Goal: Information Seeking & Learning: Find specific fact

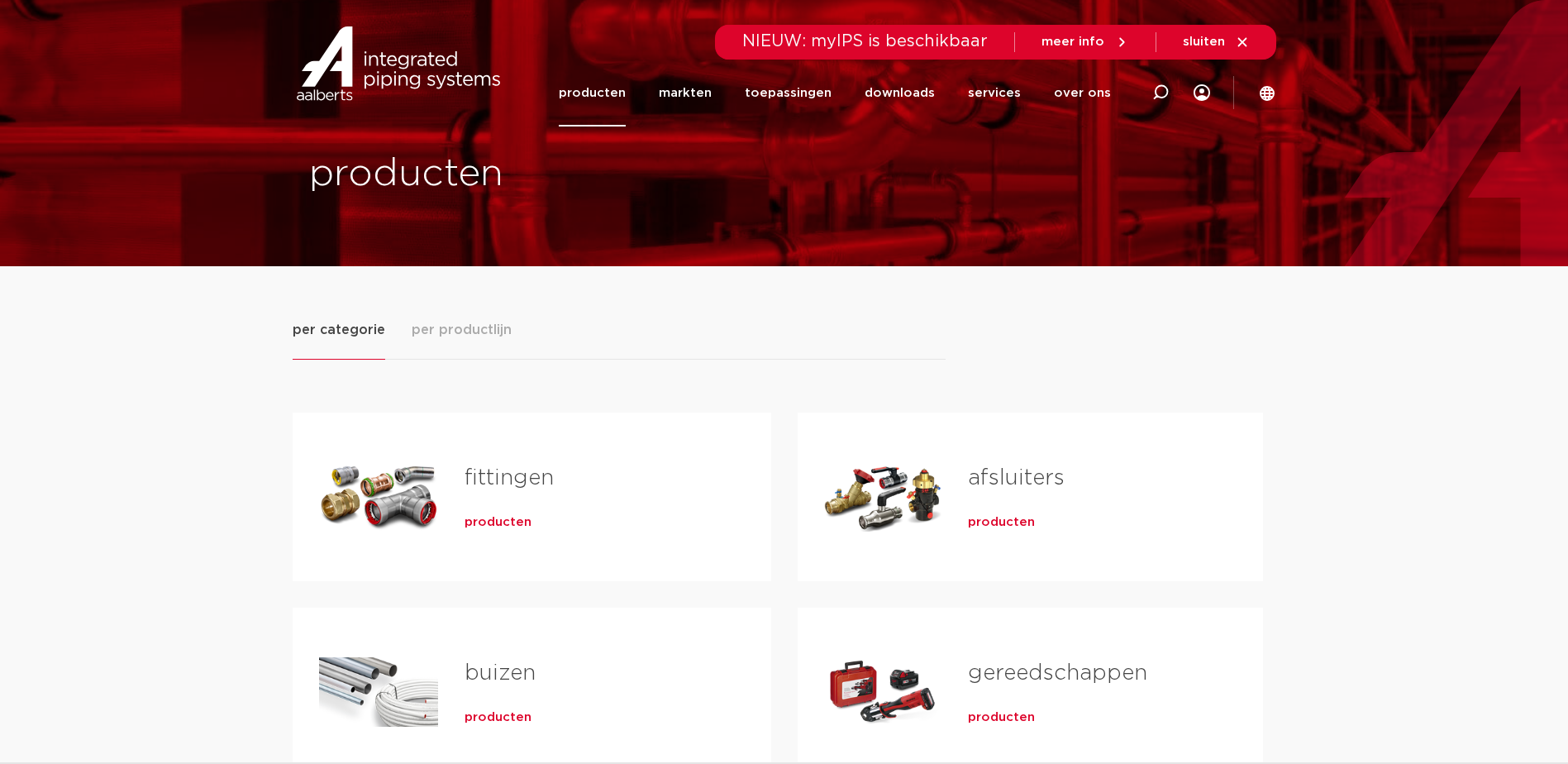
drag, startPoint x: 0, startPoint y: 0, endPoint x: 498, endPoint y: 518, distance: 718.6
click at [498, 518] on span "producten" at bounding box center [498, 522] width 67 height 16
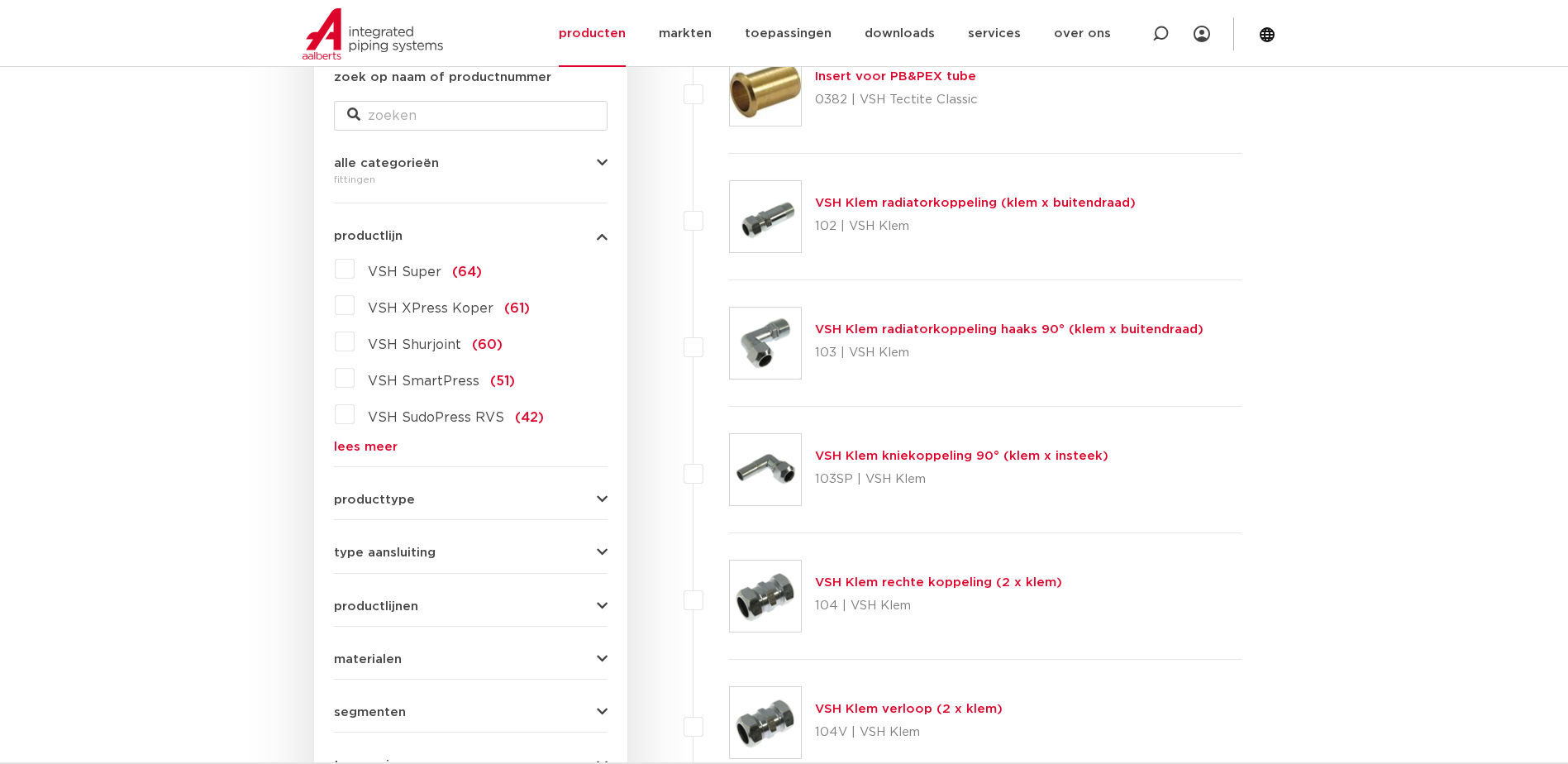
scroll to position [248, 0]
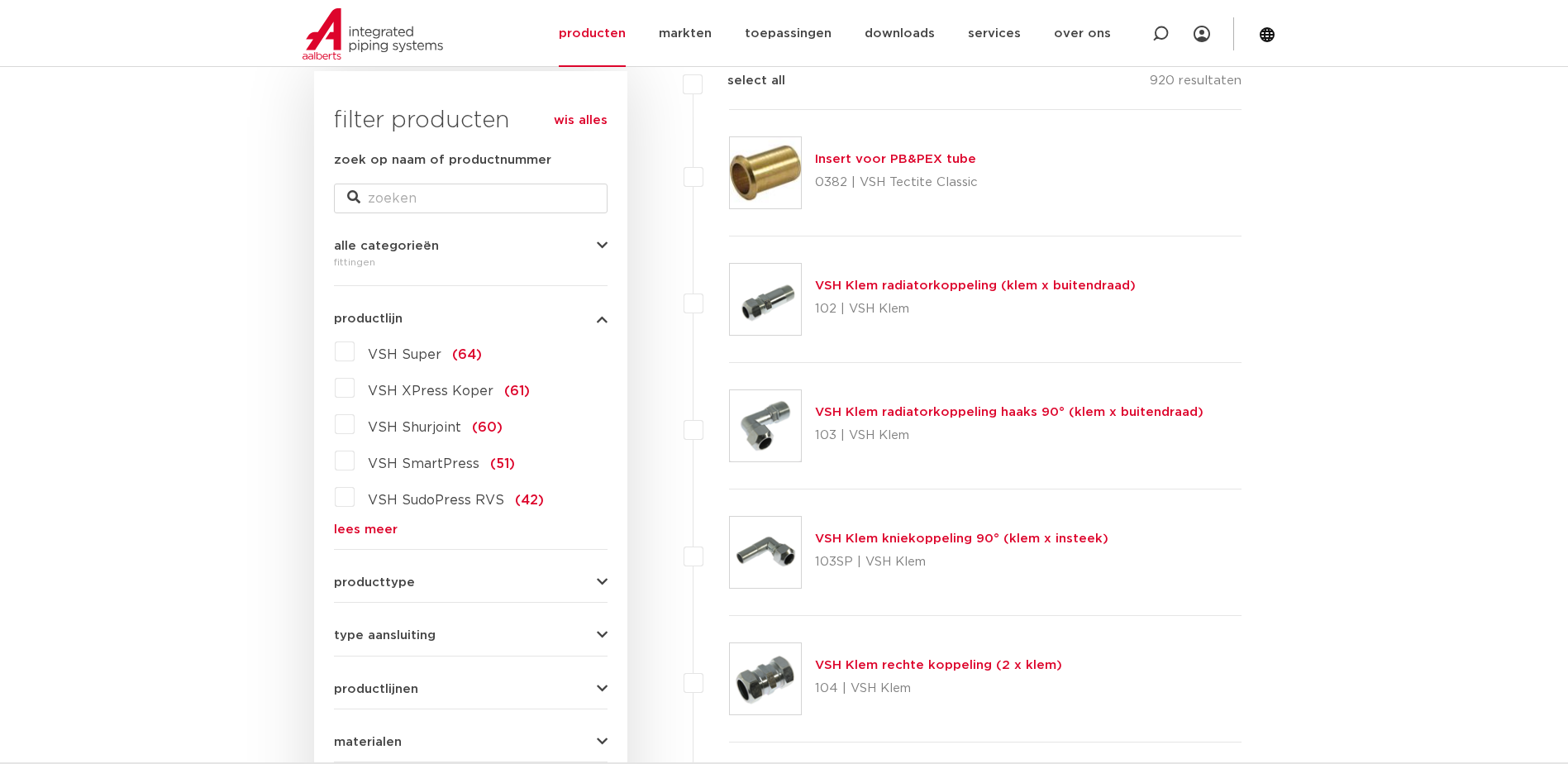
click at [354, 354] on label "VSH Super (64)" at bounding box center [418, 351] width 128 height 26
click at [0, 0] on input "VSH Super (64)" at bounding box center [0, 0] width 0 height 0
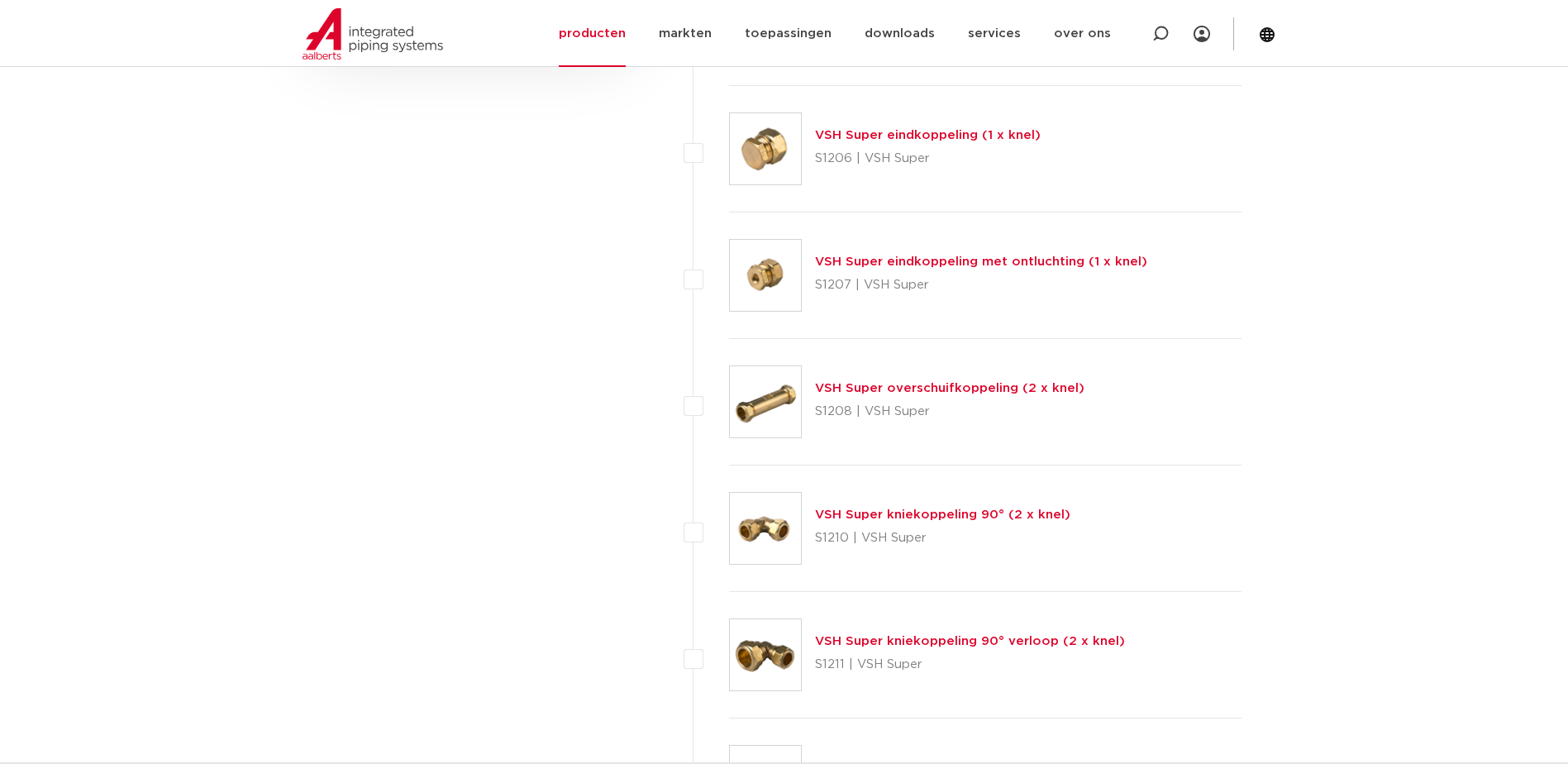
scroll to position [1239, 0]
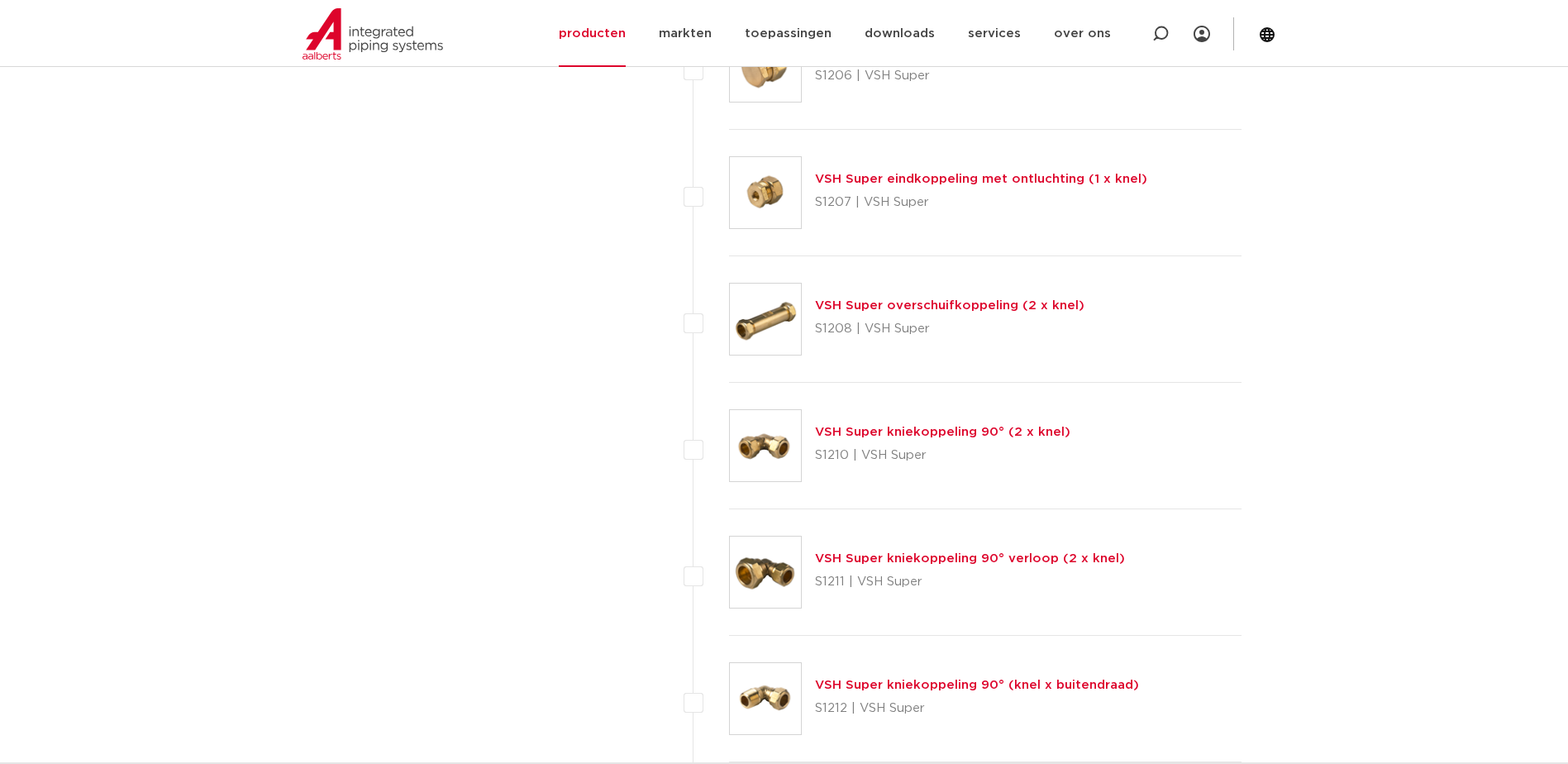
click at [937, 429] on link "VSH Super kniekoppeling 90° (2 x knel)" at bounding box center [943, 431] width 255 height 13
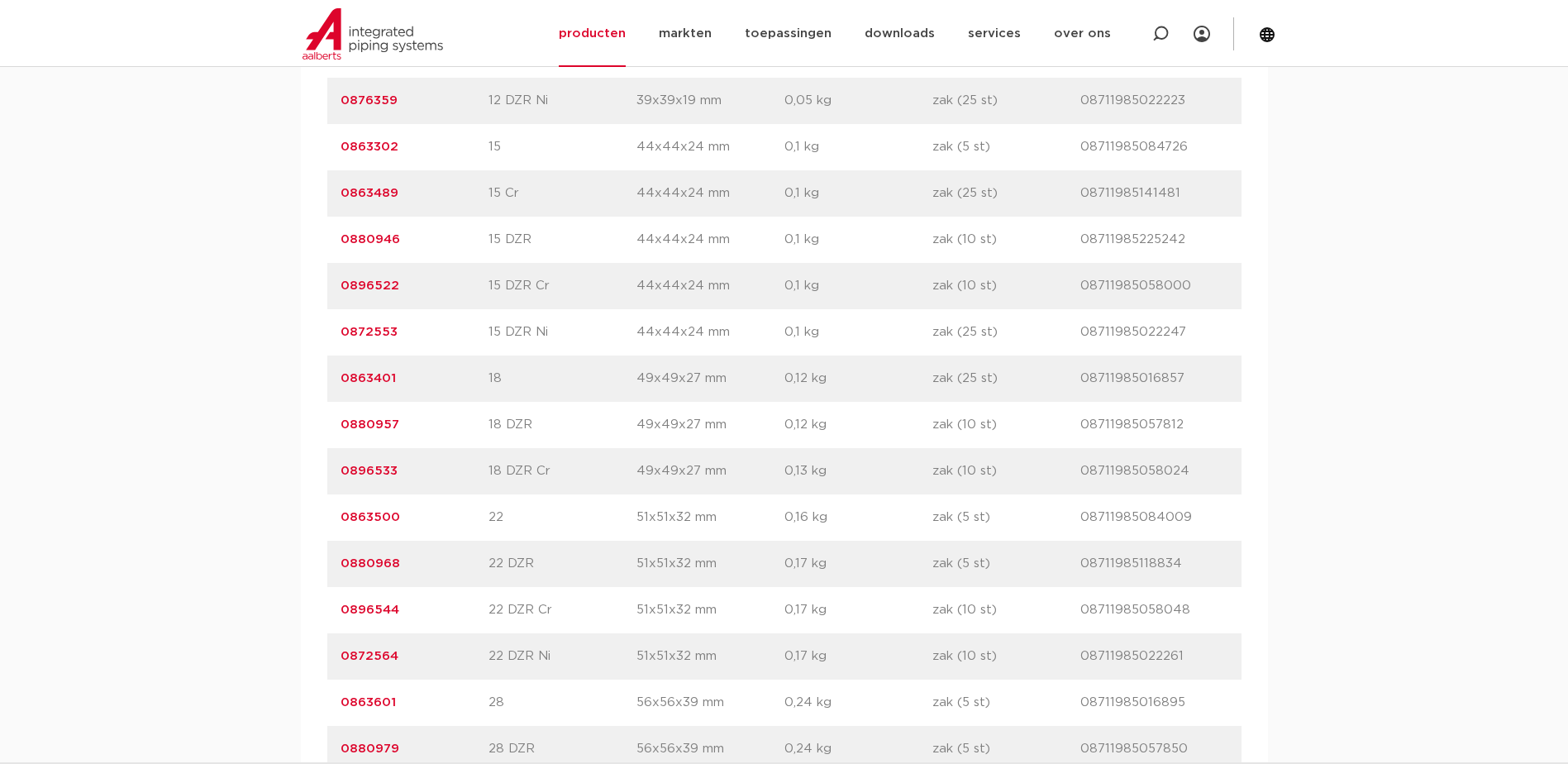
scroll to position [1736, 0]
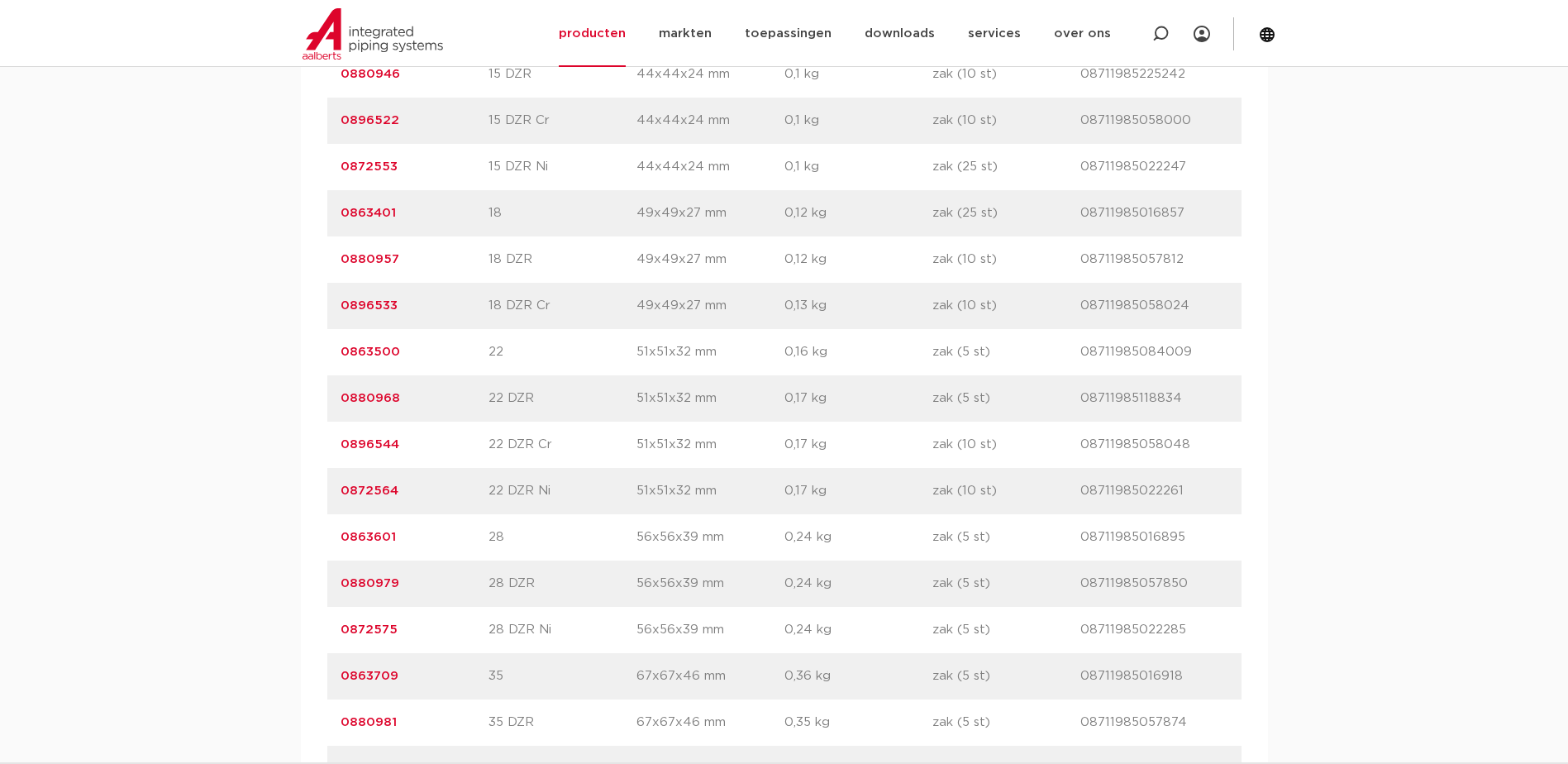
drag, startPoint x: 334, startPoint y: 532, endPoint x: 412, endPoint y: 534, distance: 78.0
click at [412, 534] on div "artikelnummer 0863601 afmeting 28 afmetingen 56x56x39 mm gewicht 0,24 kg verpak…" at bounding box center [784, 537] width 914 height 46
copy link "0863601"
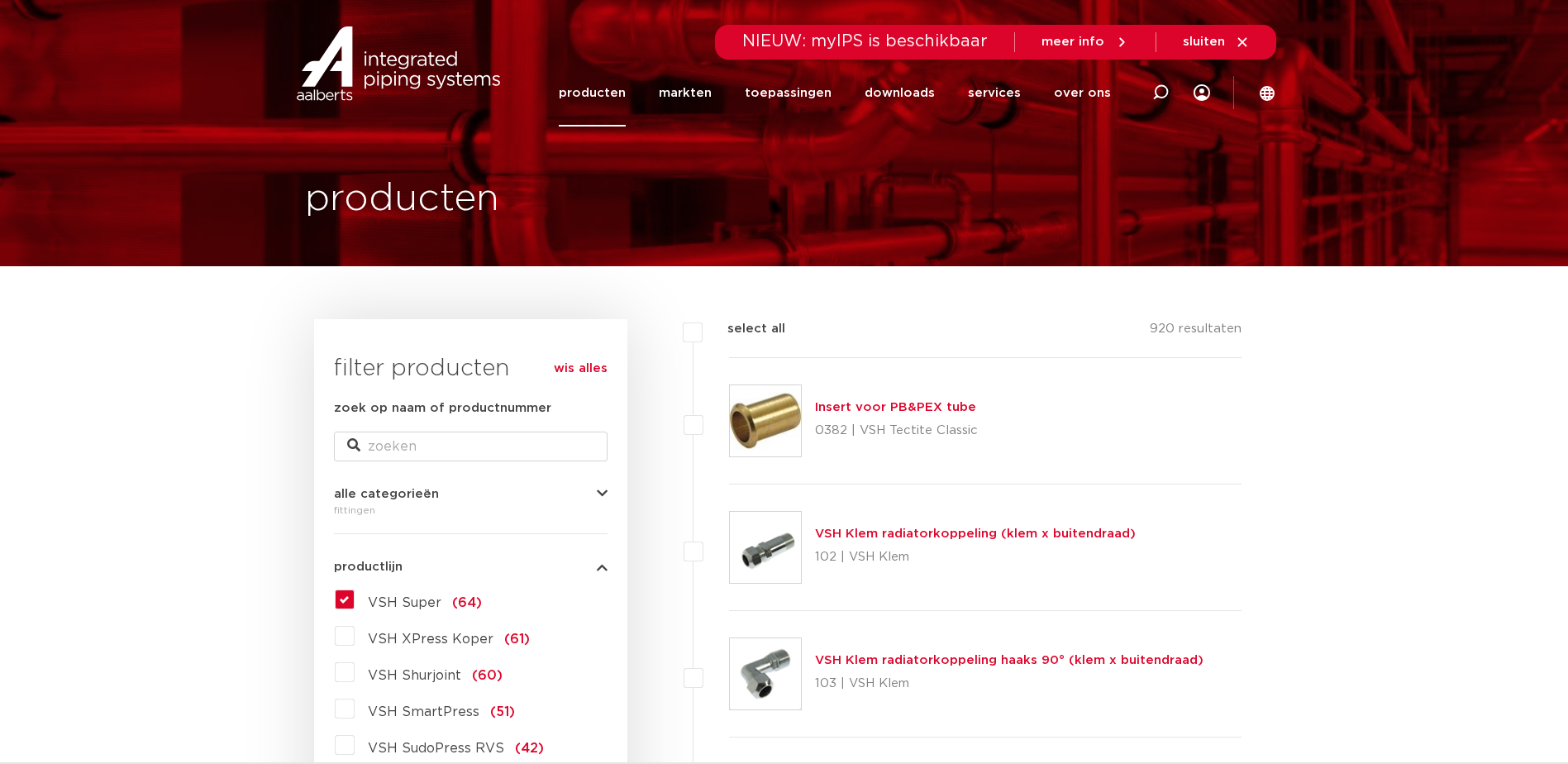
drag, startPoint x: 344, startPoint y: 600, endPoint x: 344, endPoint y: 613, distance: 13.0
click at [354, 600] on label "VSH Super (64)" at bounding box center [418, 599] width 128 height 26
click at [0, 0] on input "VSH Super (64)" at bounding box center [0, 0] width 0 height 0
click at [354, 599] on label "VSH Super (64)" at bounding box center [418, 599] width 128 height 26
click at [0, 0] on input "VSH Super (64)" at bounding box center [0, 0] width 0 height 0
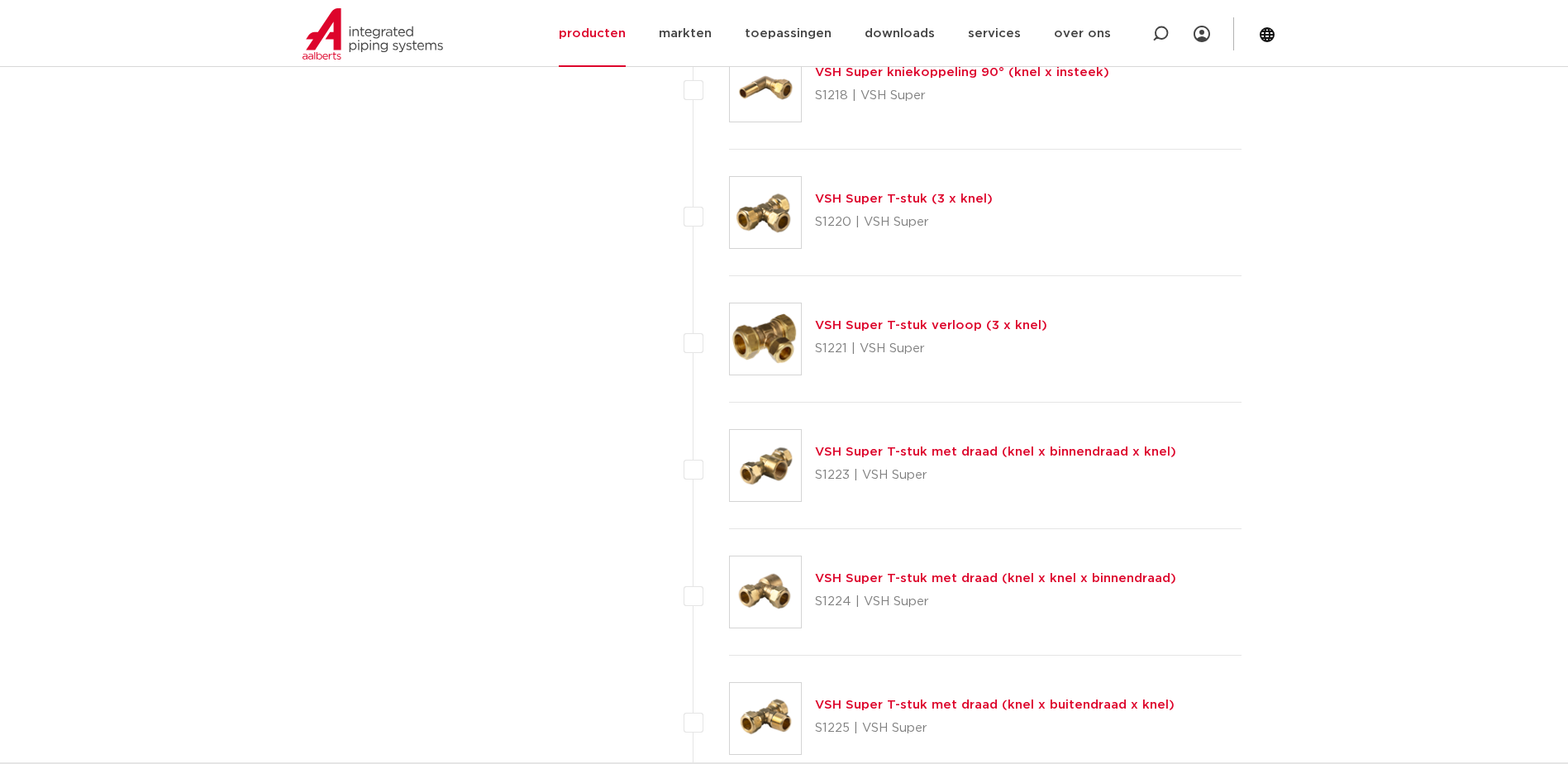
scroll to position [2148, 0]
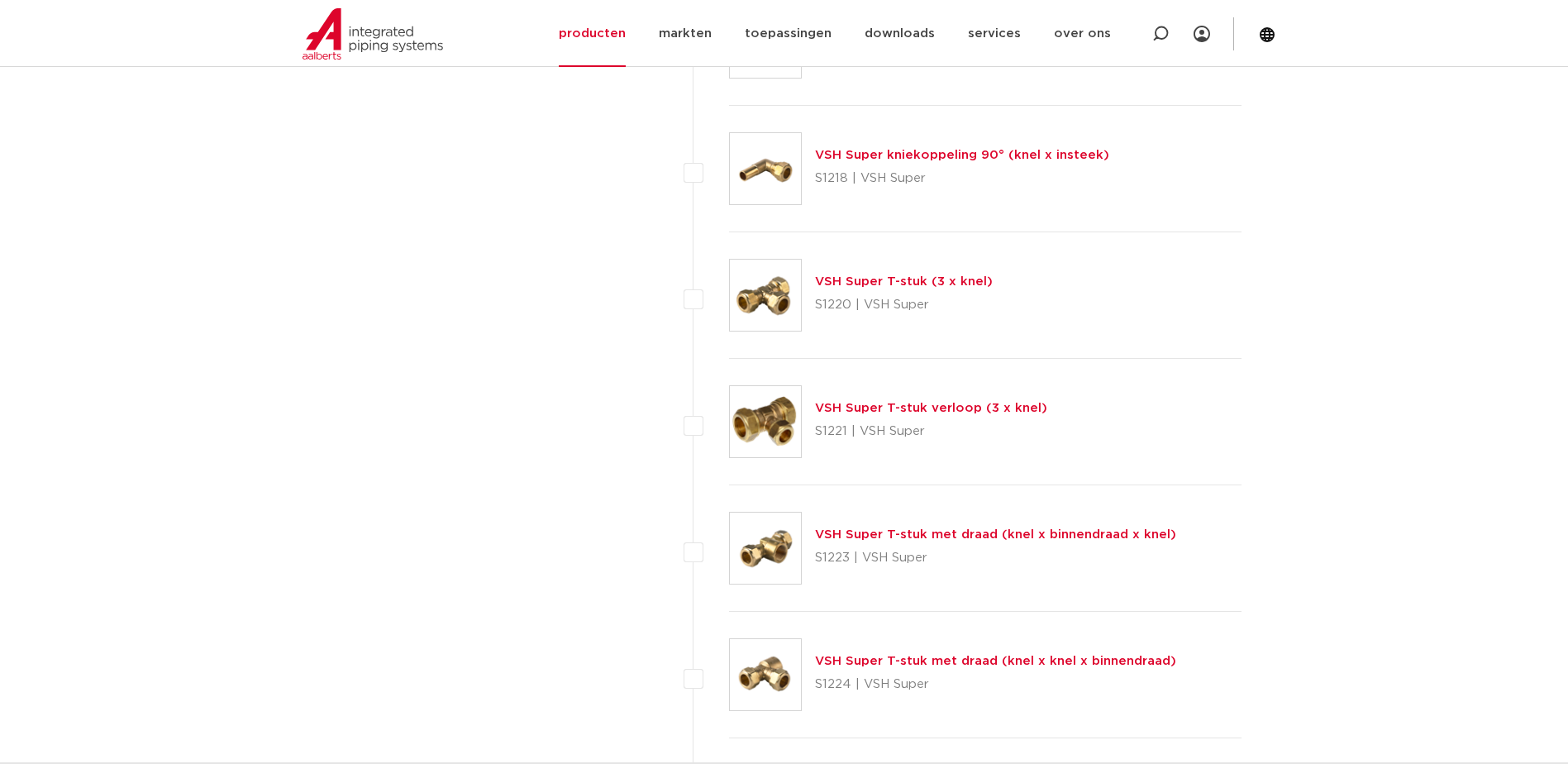
click at [914, 279] on link "VSH Super T-stuk (3 x knel)" at bounding box center [904, 281] width 178 height 13
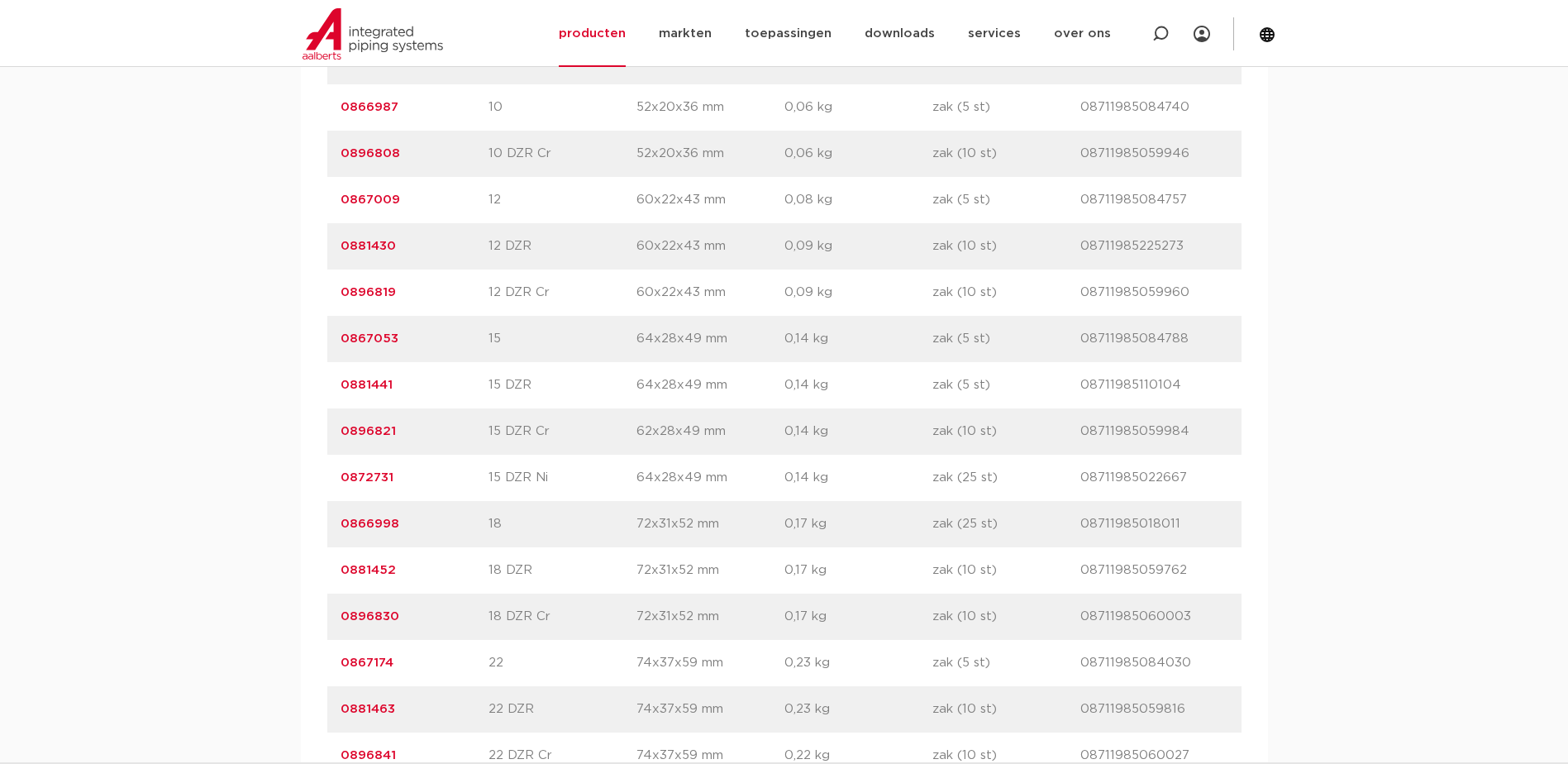
scroll to position [1653, 0]
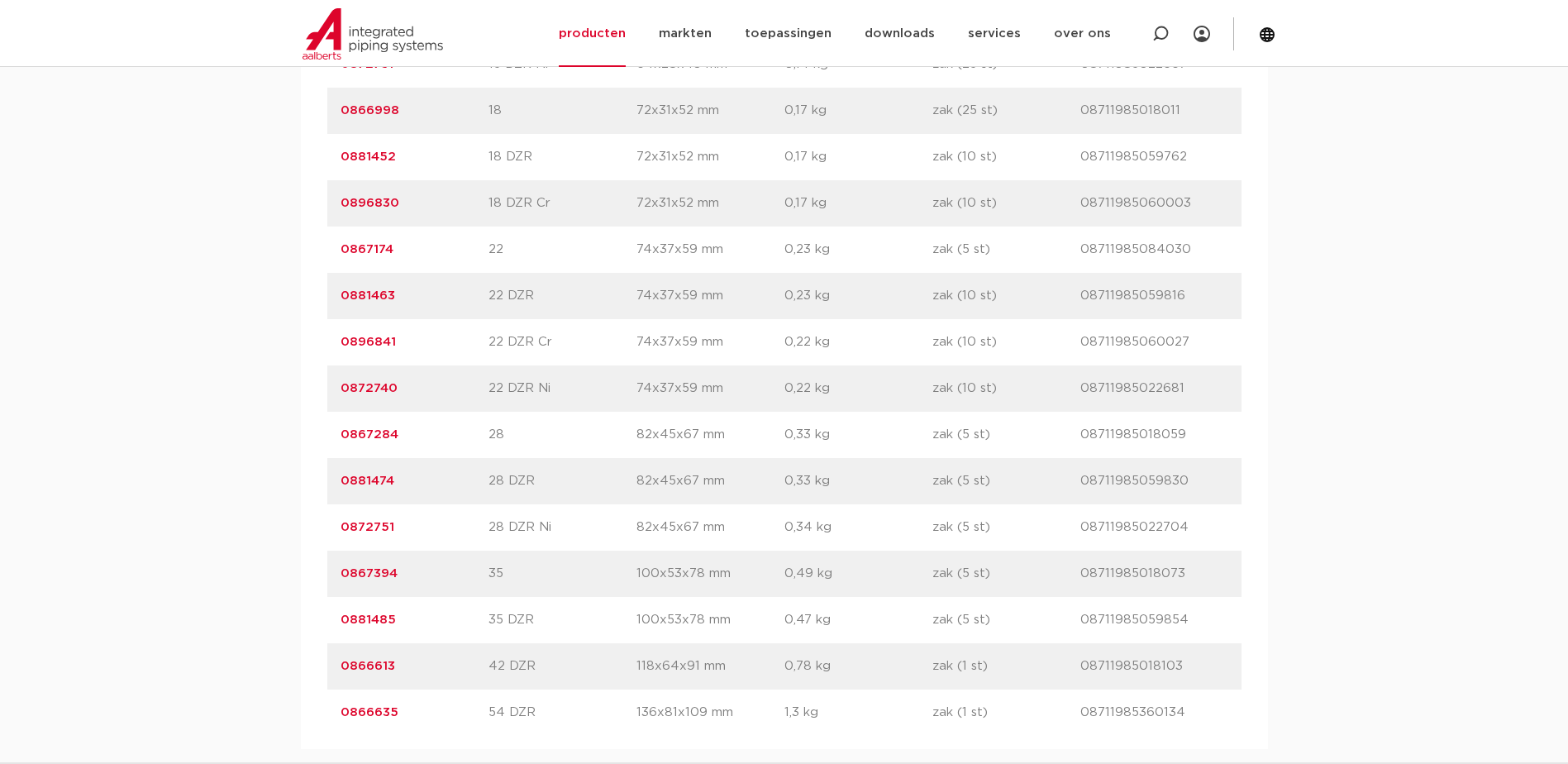
drag, startPoint x: 336, startPoint y: 435, endPoint x: 396, endPoint y: 433, distance: 60.0
click at [396, 433] on div "artikelnummer 0867284 afmeting 28 [GEOGRAPHIC_DATA] 82x45x67 mm gewicht 0,33 kg…" at bounding box center [784, 434] width 914 height 46
copy link "0867284"
